Goal: Information Seeking & Learning: Check status

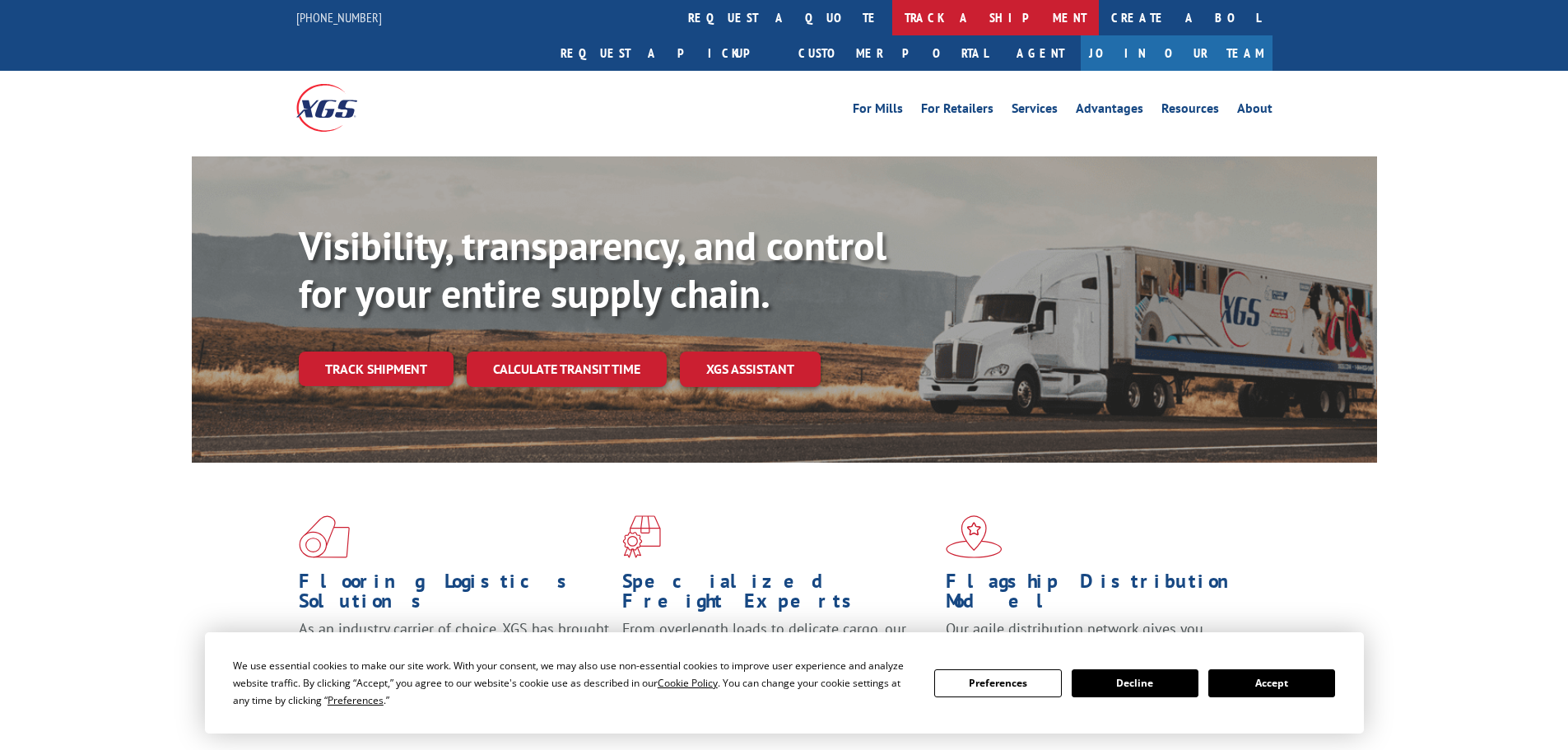
click at [892, 15] on link "track a shipment" at bounding box center [995, 18] width 207 height 35
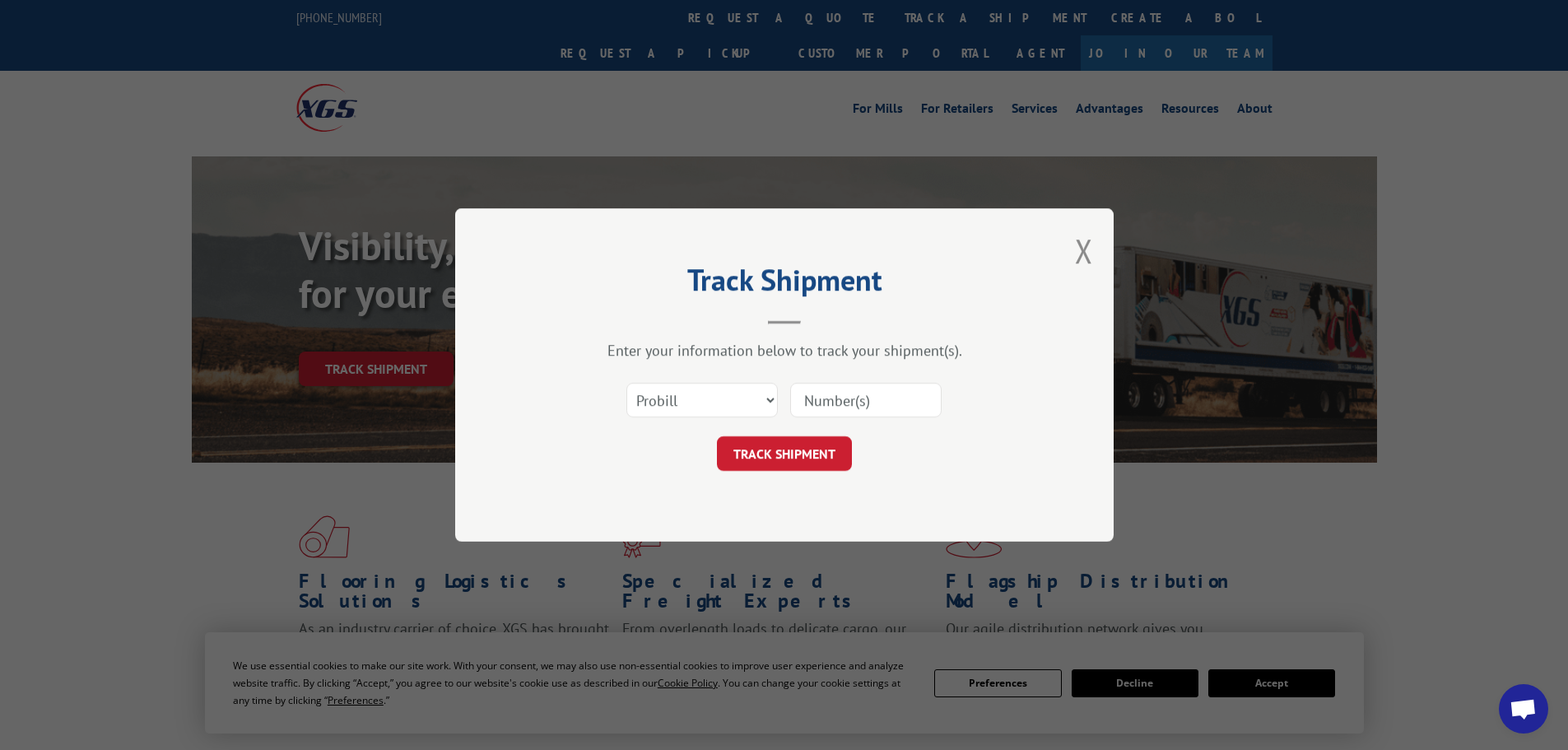
click at [811, 399] on input at bounding box center [866, 399] width 152 height 35
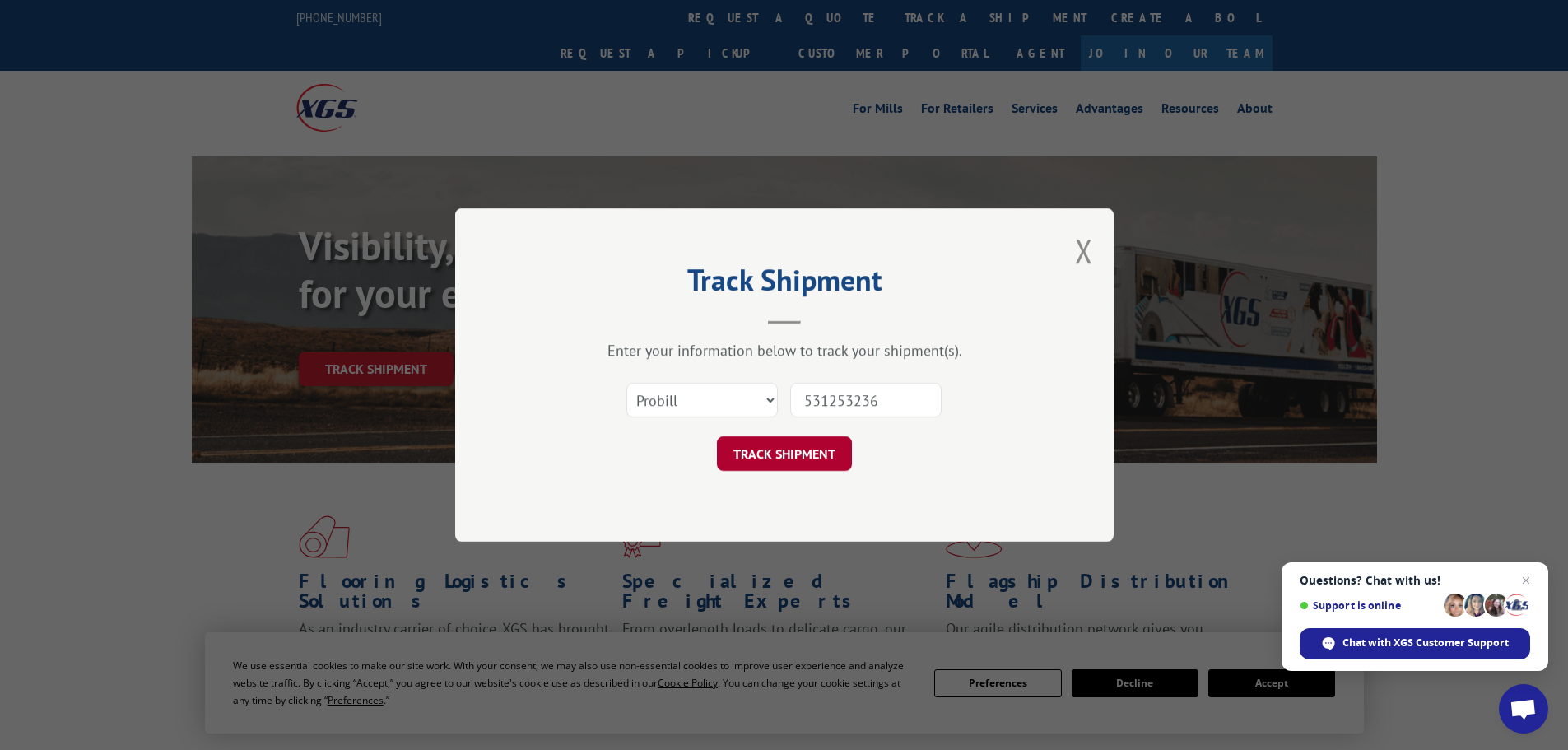
type input "531253236"
click at [813, 444] on button "TRACK SHIPMENT" at bounding box center [784, 453] width 135 height 35
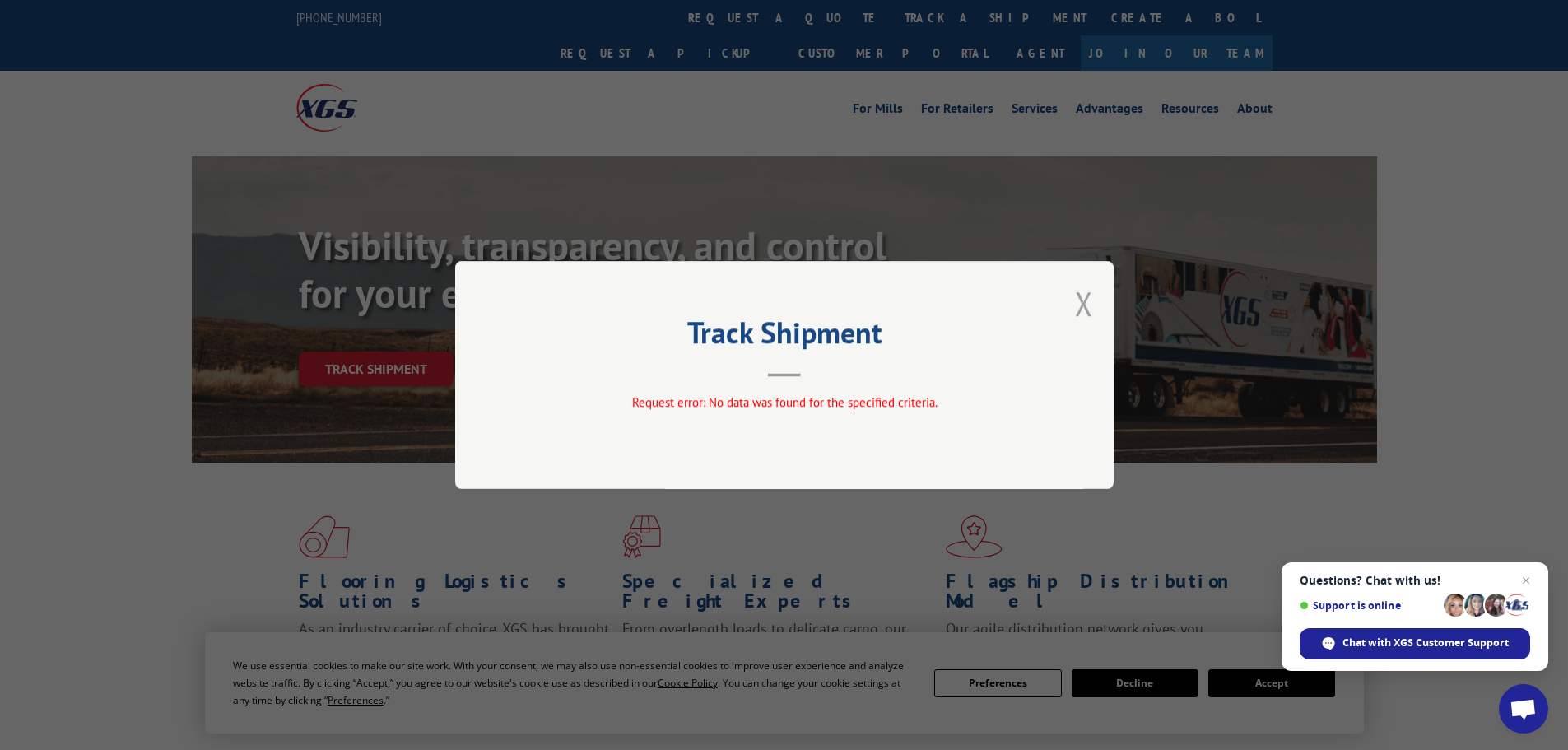
click at [1081, 297] on button "Close modal" at bounding box center [1083, 303] width 18 height 44
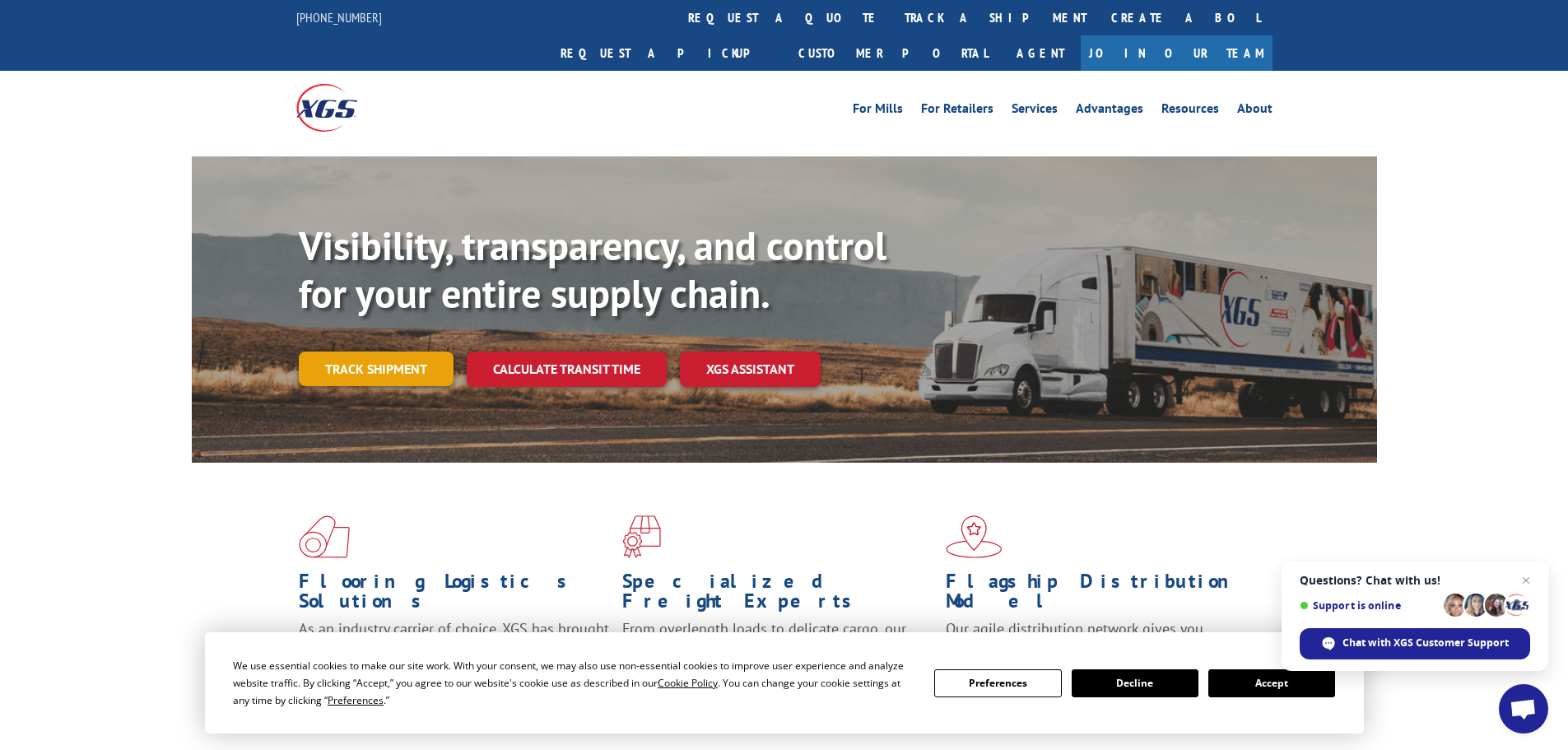
click at [370, 351] on link "Track shipment" at bounding box center [376, 368] width 155 height 35
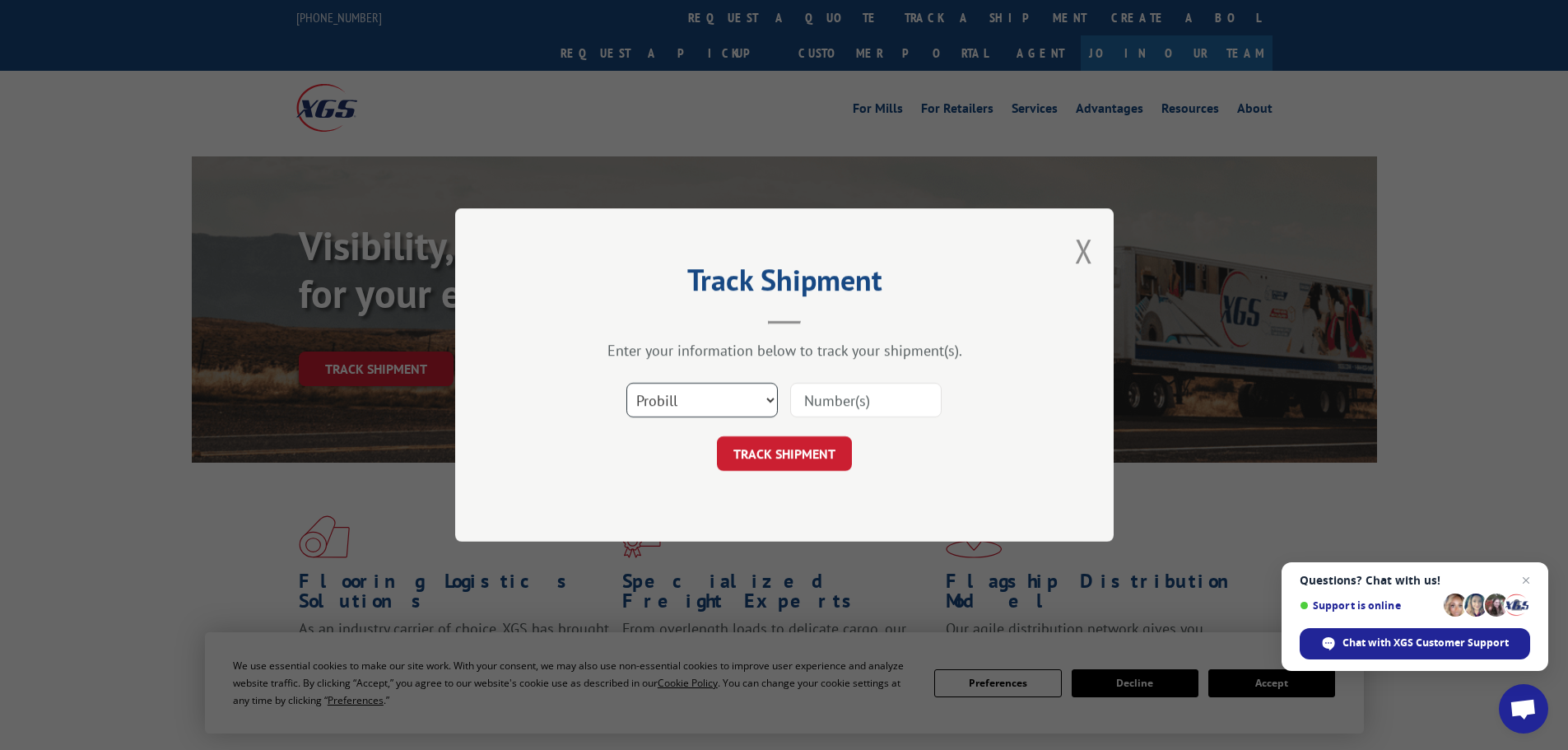
click at [770, 399] on select "Select category... Probill BOL PO" at bounding box center [702, 399] width 152 height 35
select select "bol"
click at [626, 383] on select "Select category... Probill BOL PO" at bounding box center [702, 399] width 152 height 35
click at [823, 401] on input at bounding box center [866, 399] width 152 height 35
type input "531253236"
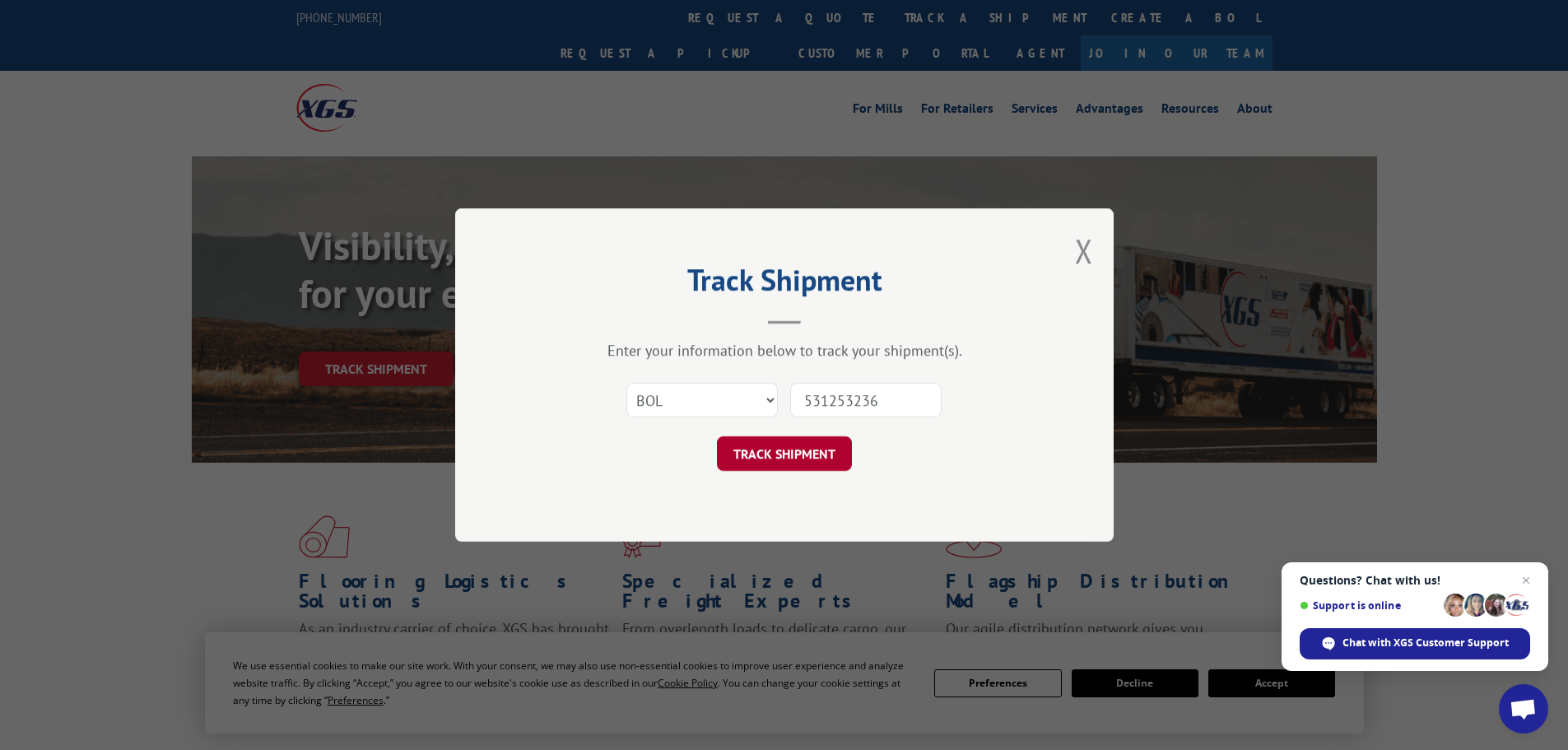
click at [803, 447] on button "TRACK SHIPMENT" at bounding box center [784, 453] width 135 height 35
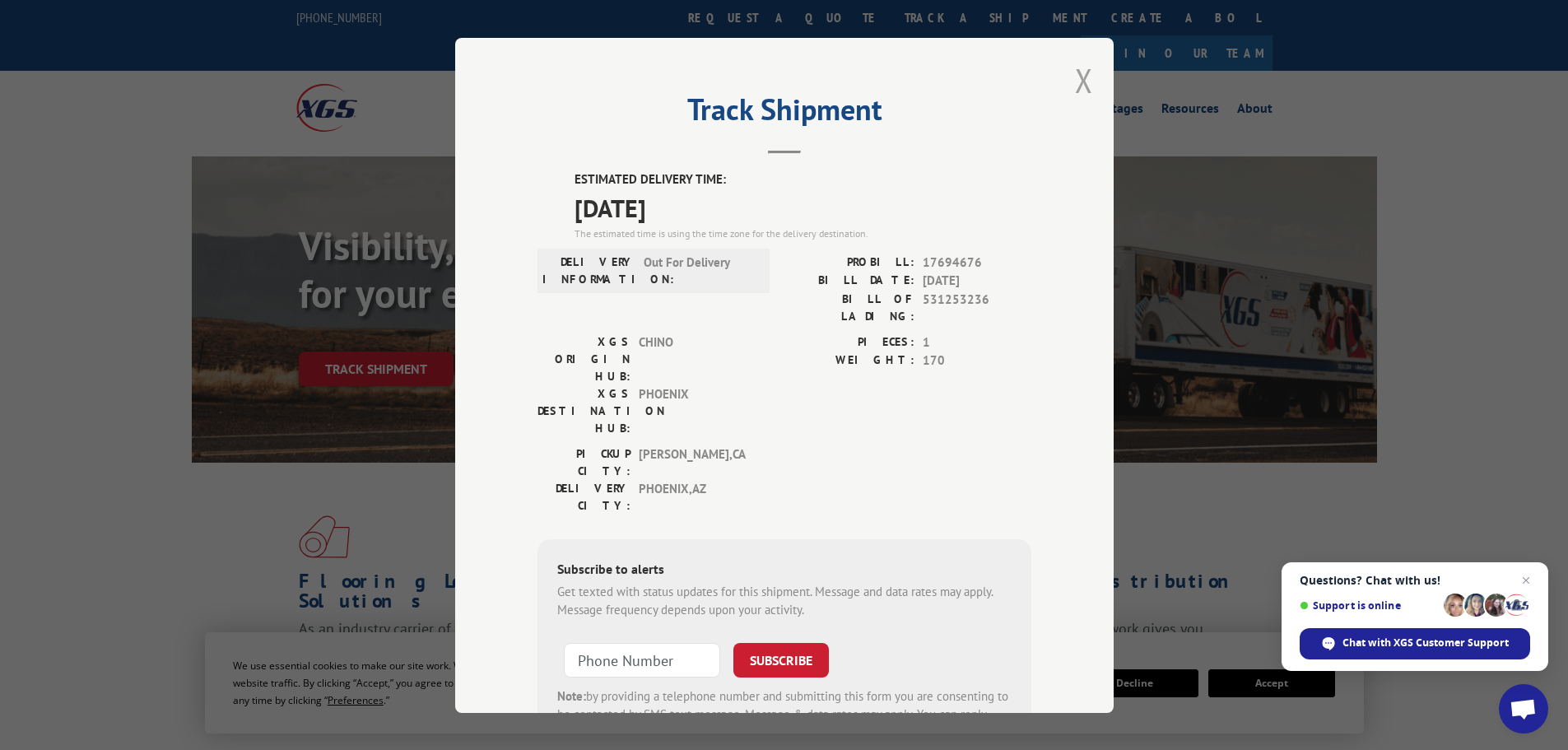
click at [1075, 77] on button "Close modal" at bounding box center [1083, 80] width 18 height 44
